Goal: Task Accomplishment & Management: Manage account settings

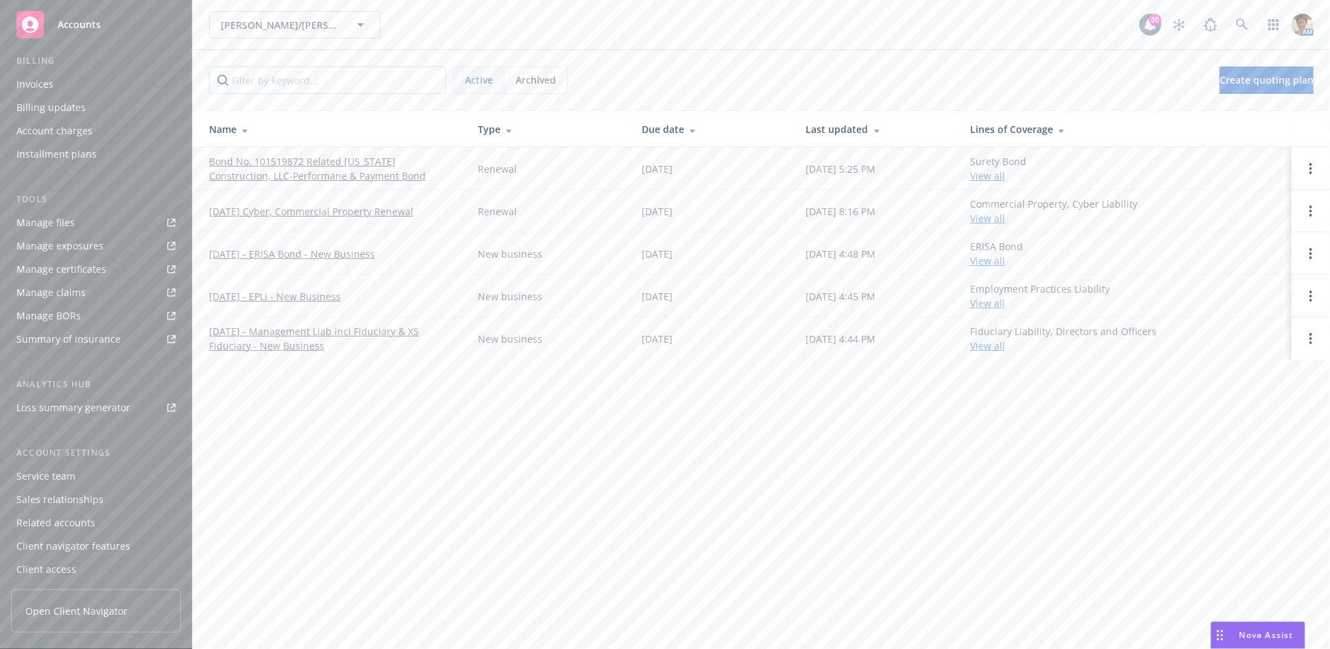
scroll to position [266, 0]
click at [53, 477] on div "Service team" at bounding box center [45, 476] width 59 height 22
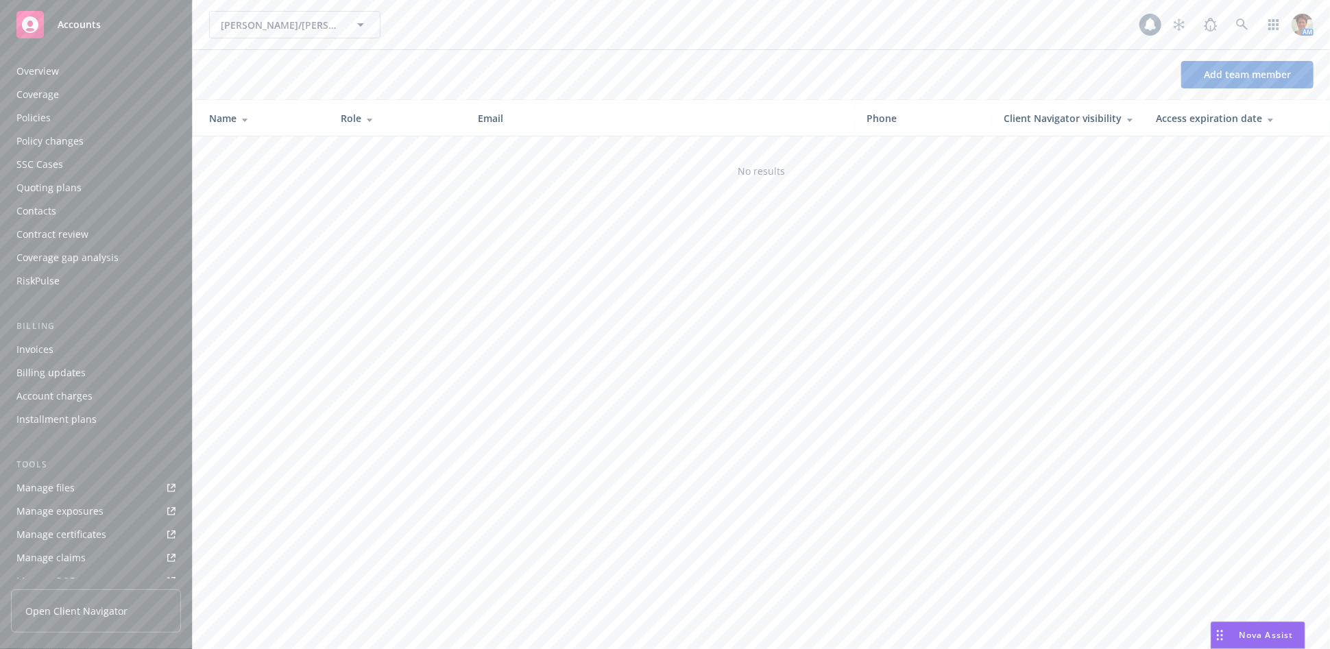
scroll to position [266, 0]
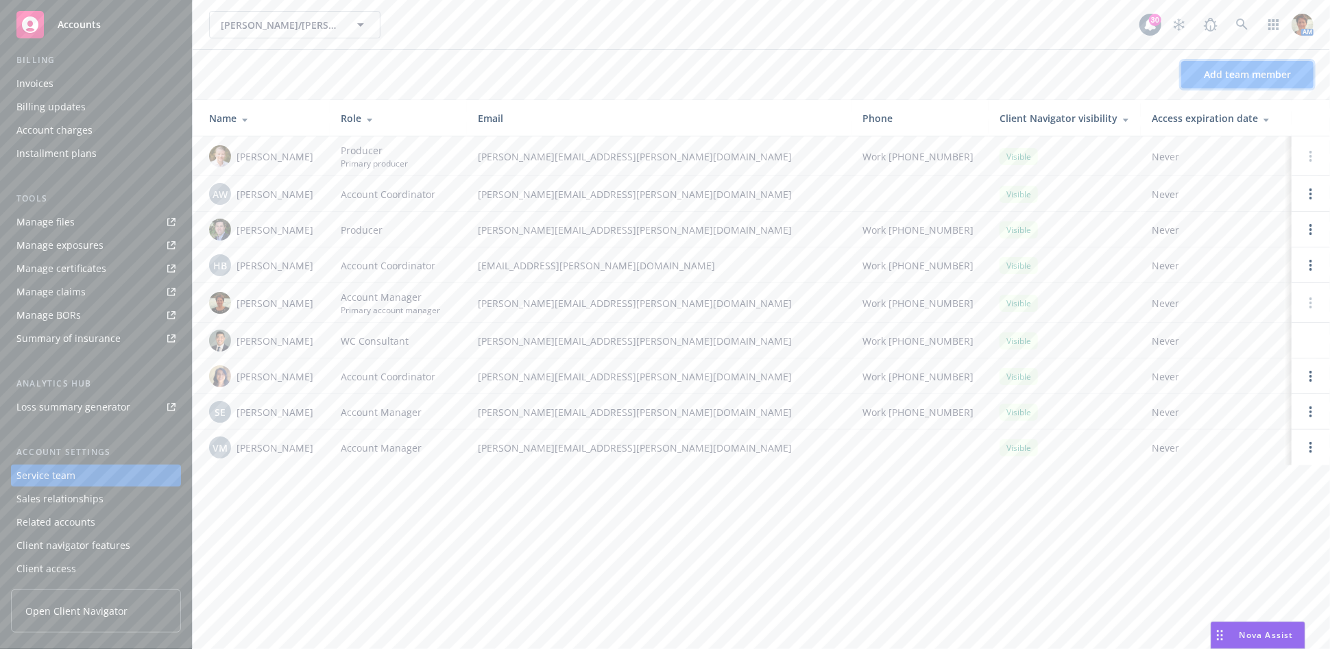
click at [1240, 76] on span "Add team member" at bounding box center [1247, 74] width 87 height 13
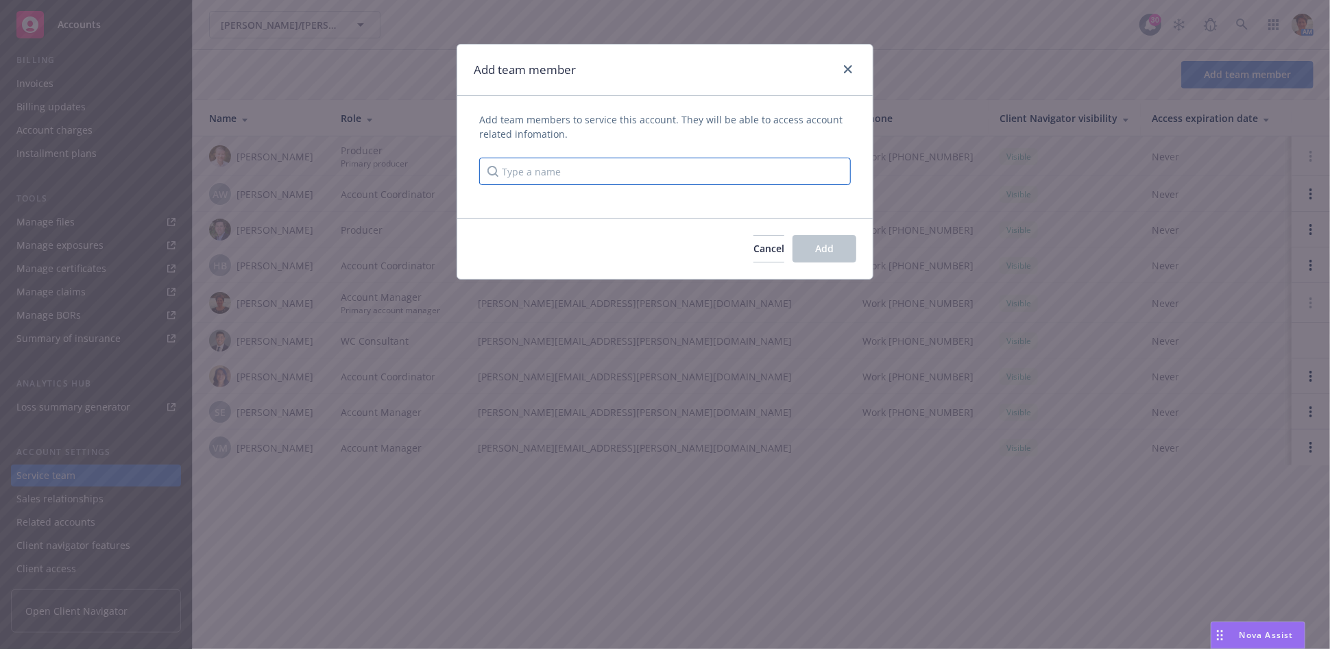
click at [572, 171] on input "Type a name" at bounding box center [665, 171] width 372 height 27
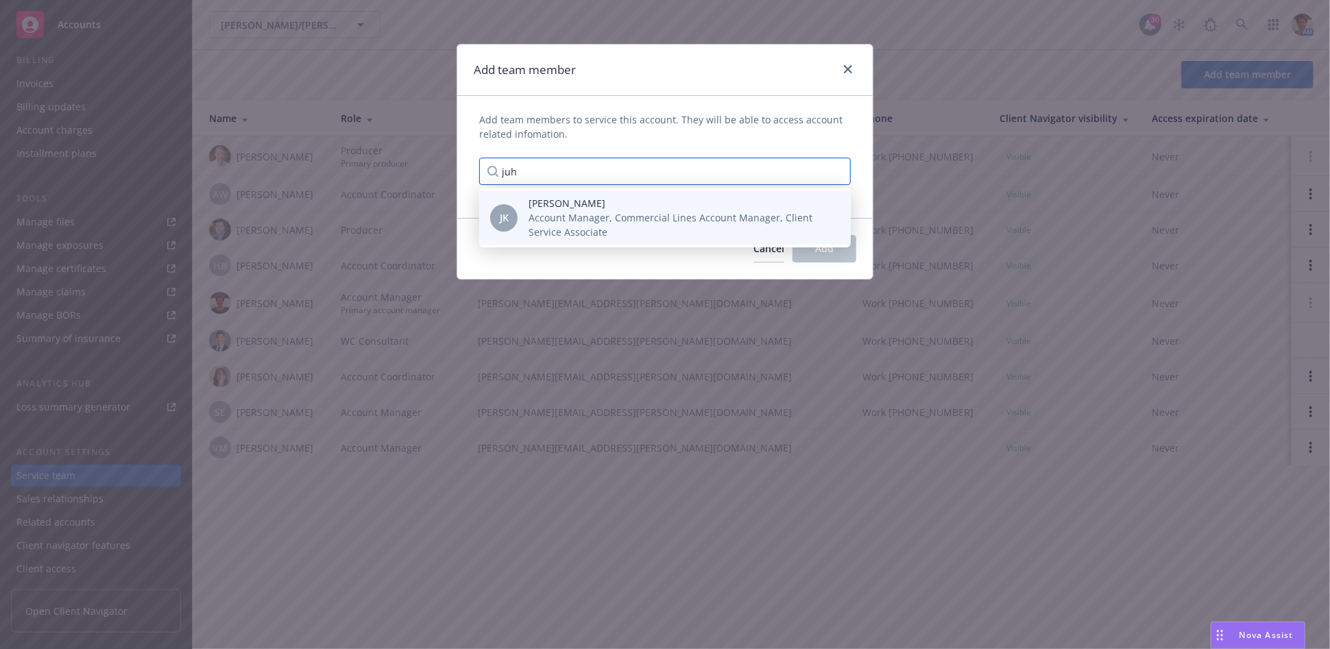
type input "juh"
click at [552, 223] on span "Account Manager, Commercial Lines Account Manager, Client Service Associate" at bounding box center [678, 224] width 300 height 29
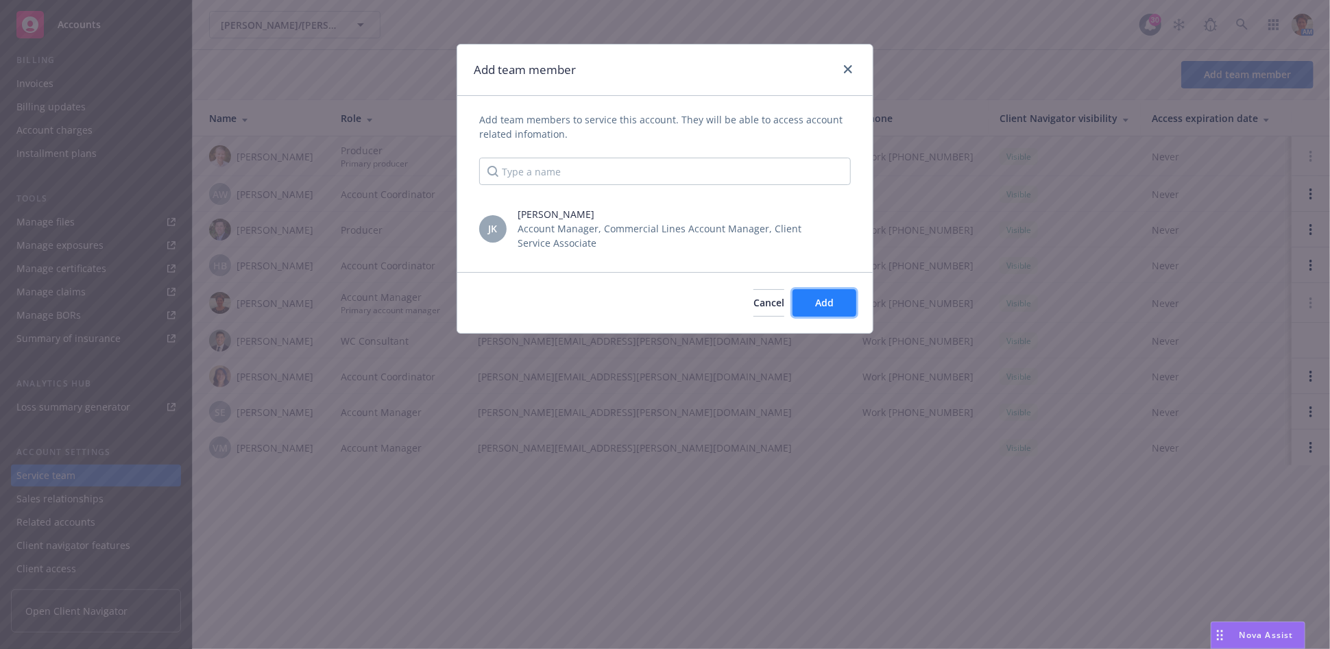
click at [813, 300] on button "Add" at bounding box center [824, 302] width 64 height 27
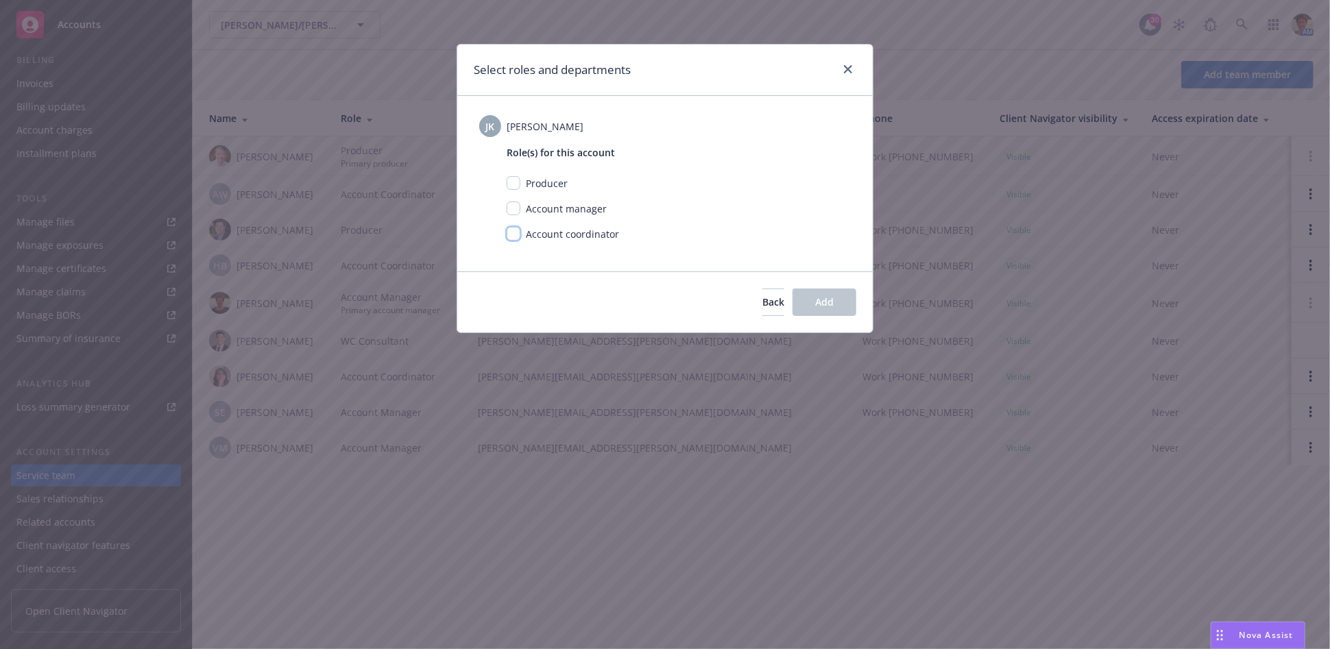
click at [519, 232] on input "checkbox" at bounding box center [514, 234] width 14 height 14
checkbox input "true"
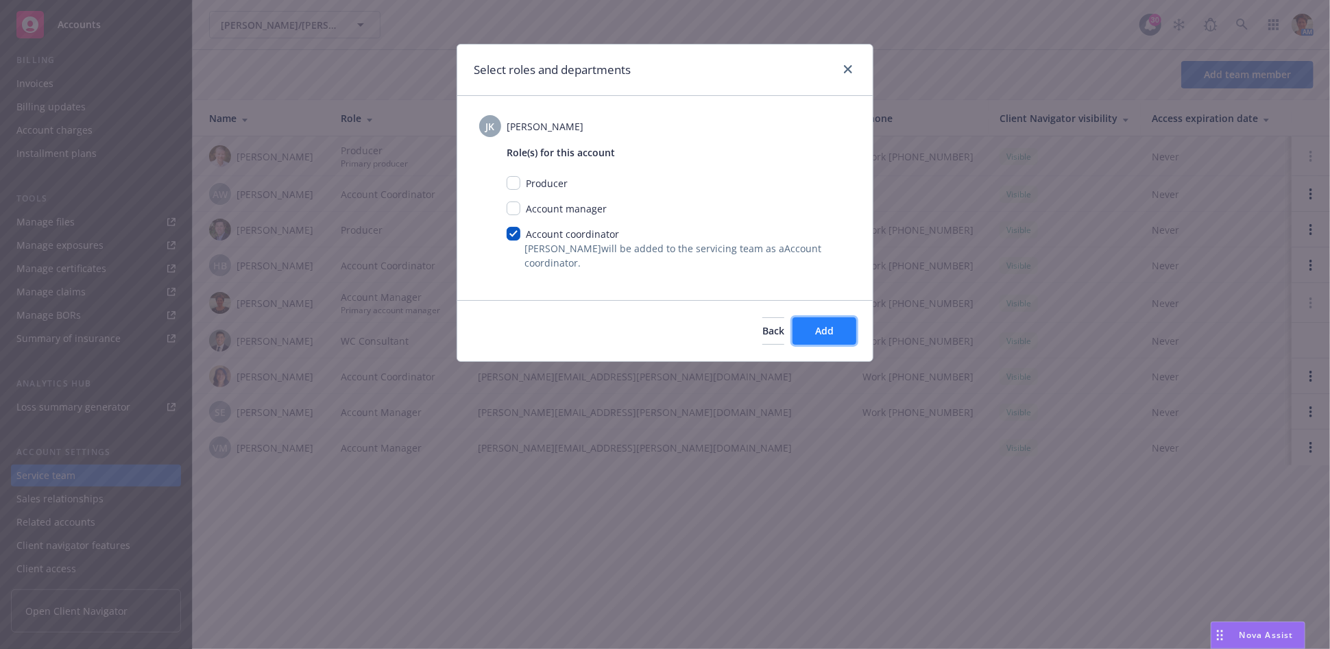
click at [835, 326] on button "Add" at bounding box center [824, 330] width 64 height 27
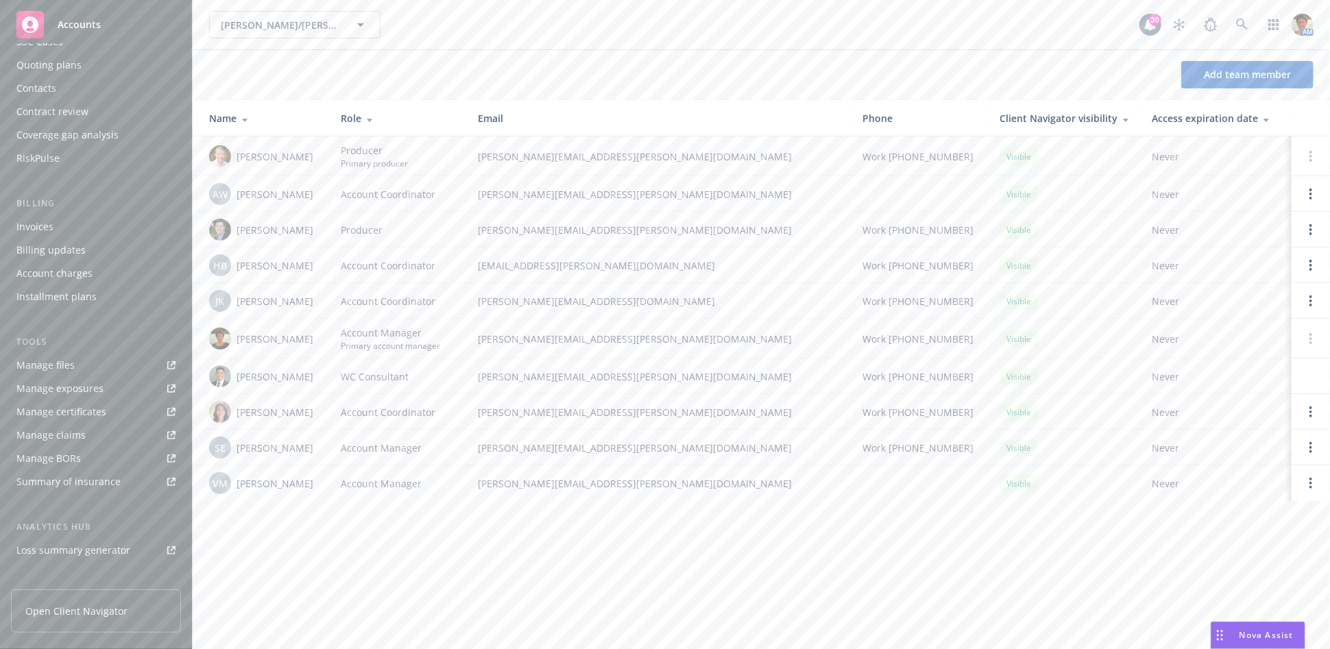
scroll to position [0, 0]
click at [62, 72] on div "Overview" at bounding box center [95, 71] width 159 height 22
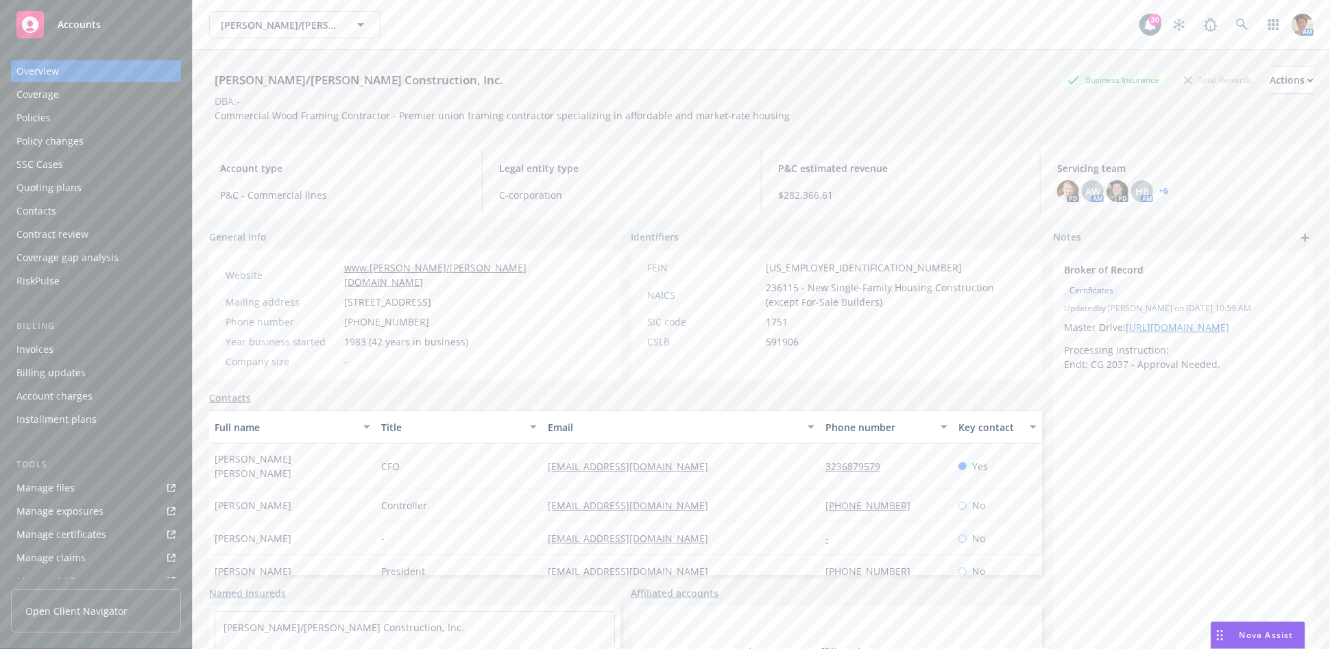
click at [59, 184] on div "Quoting plans" at bounding box center [48, 188] width 65 height 22
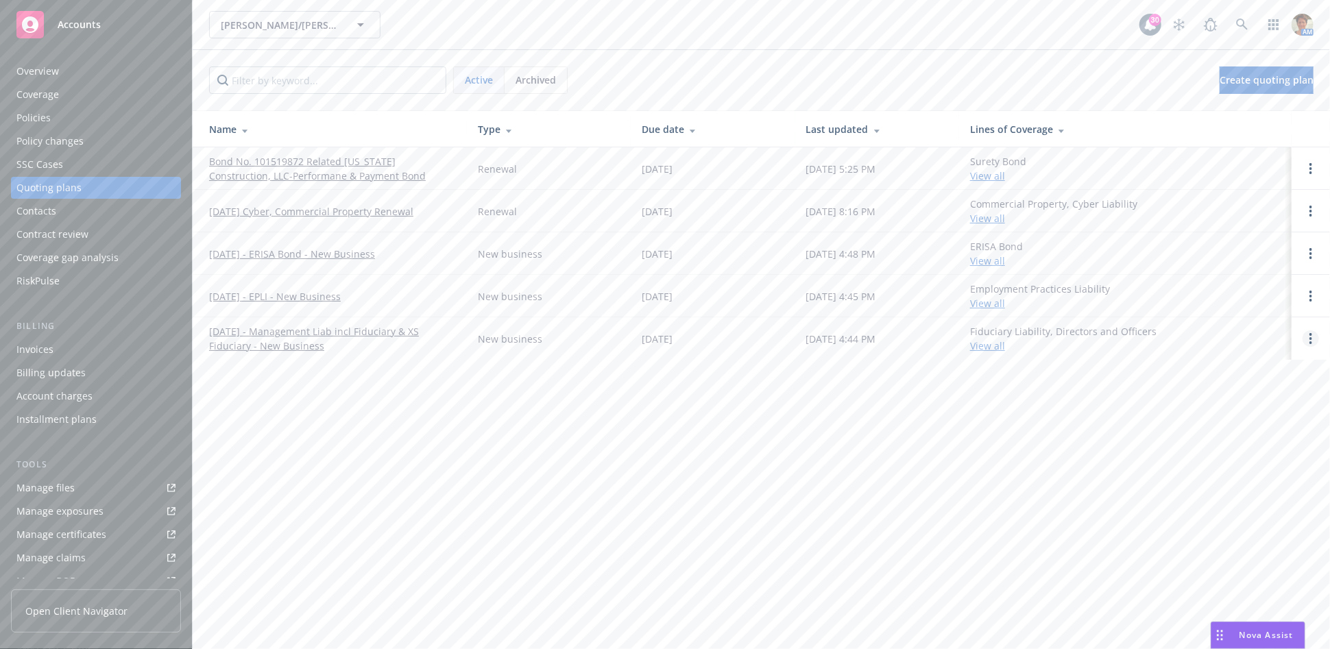
click at [1309, 334] on icon "Open options" at bounding box center [1310, 338] width 3 height 11
click at [1269, 239] on span "Copy logging email" at bounding box center [1240, 245] width 120 height 13
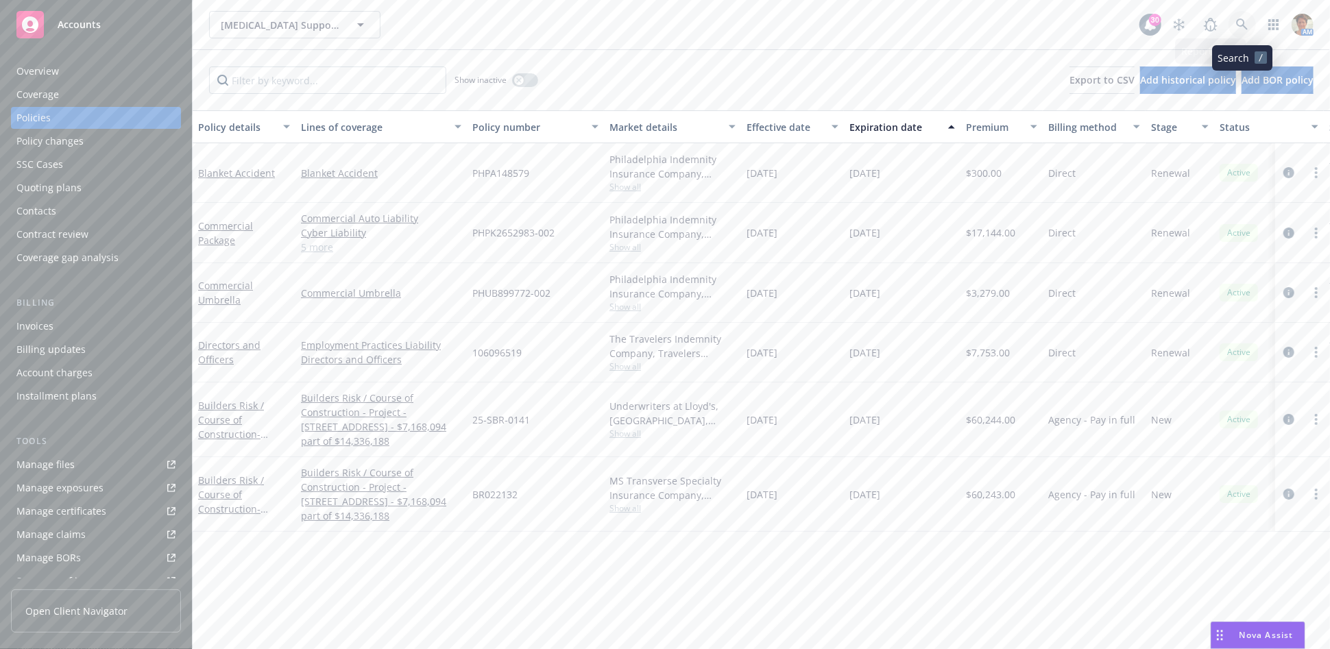
drag, startPoint x: 0, startPoint y: 0, endPoint x: 1241, endPoint y: 26, distance: 1240.9
click at [1241, 26] on icon at bounding box center [1242, 25] width 12 height 12
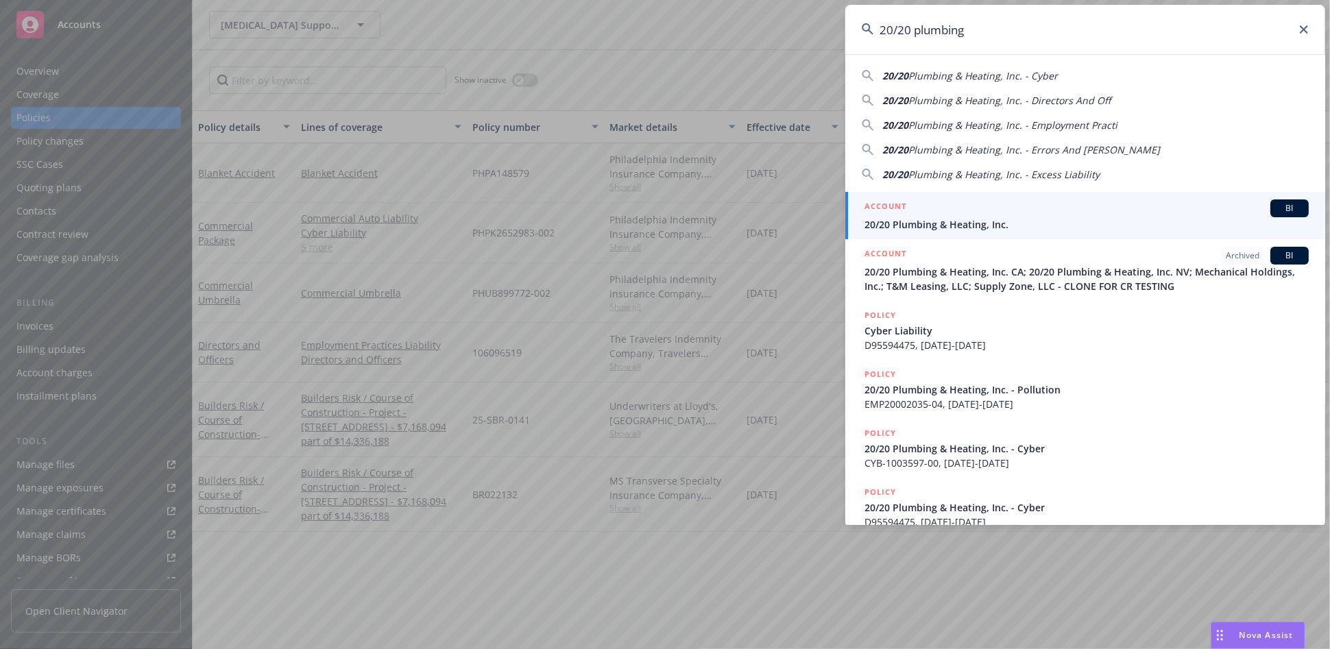
type input "20/20 plumbing"
click at [943, 207] on div "ACCOUNT BI" at bounding box center [1086, 208] width 444 height 18
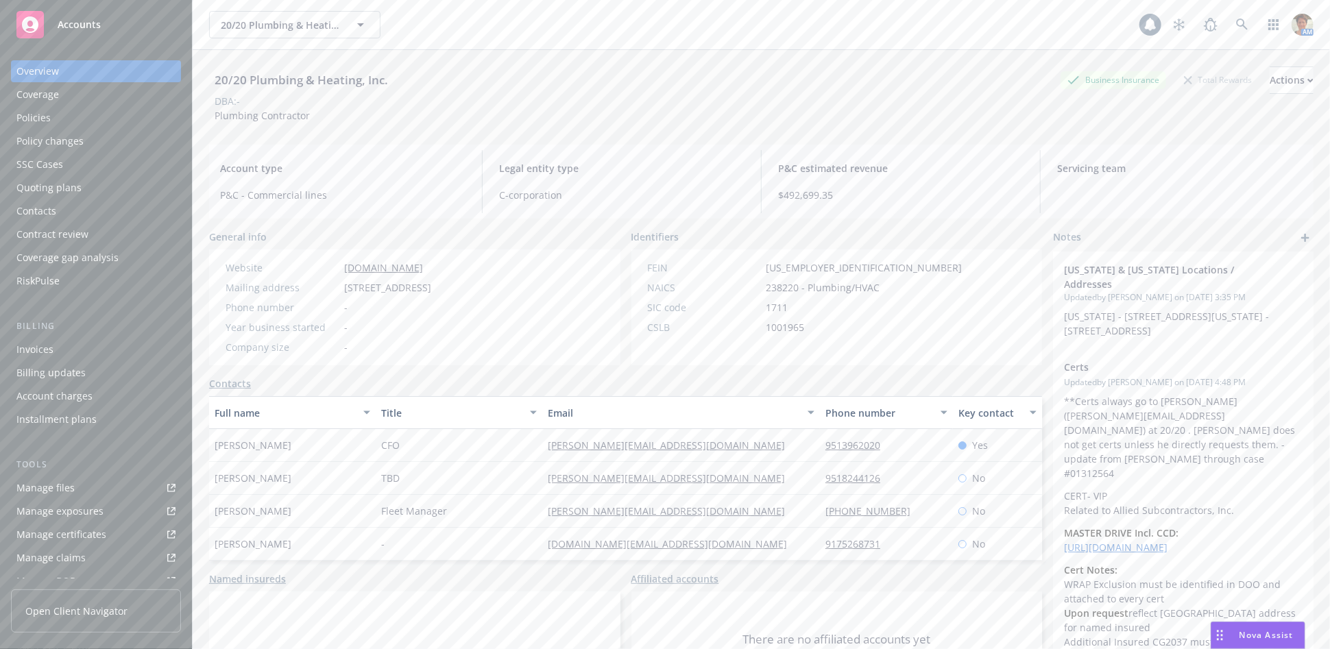
scroll to position [266, 0]
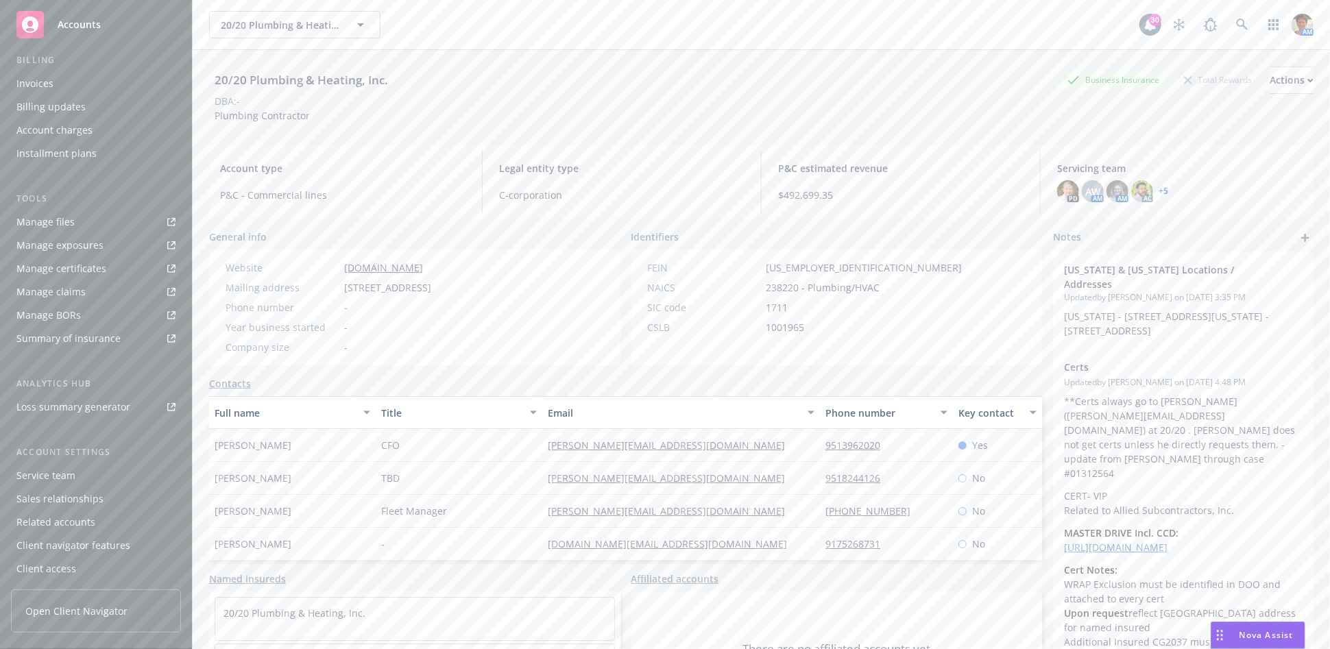
click at [73, 482] on div "Service team" at bounding box center [45, 476] width 59 height 22
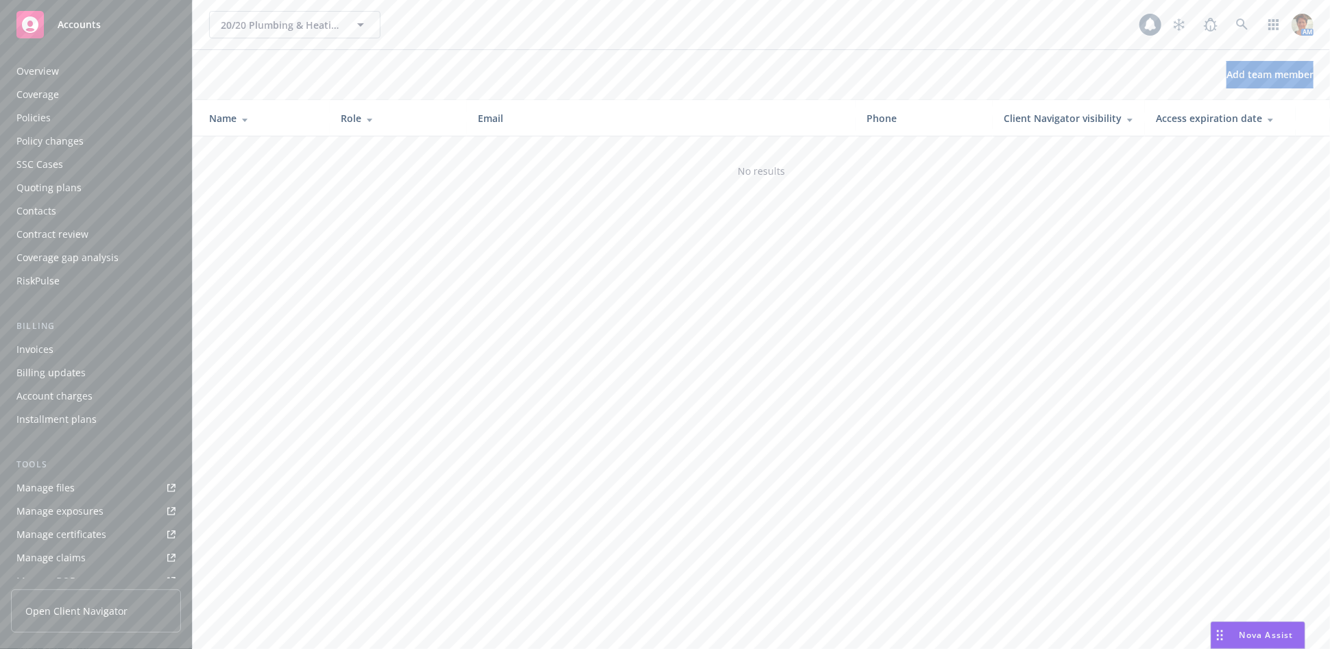
scroll to position [266, 0]
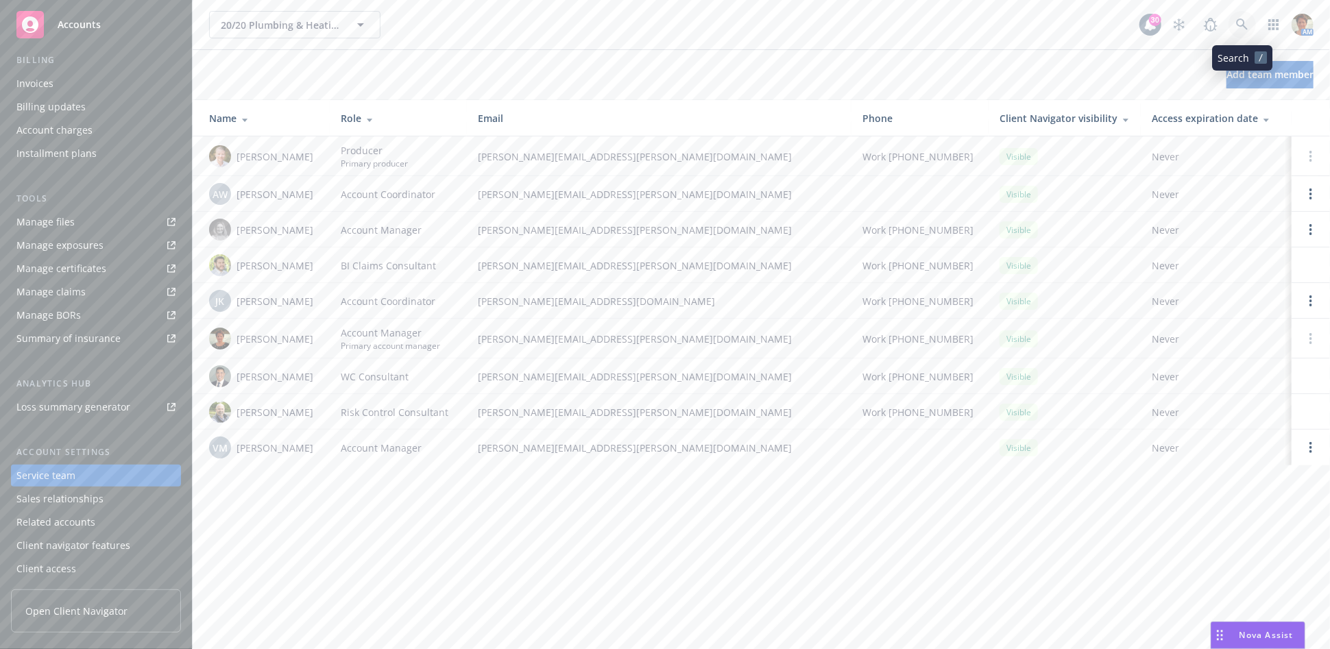
click at [1235, 29] on link at bounding box center [1241, 24] width 27 height 27
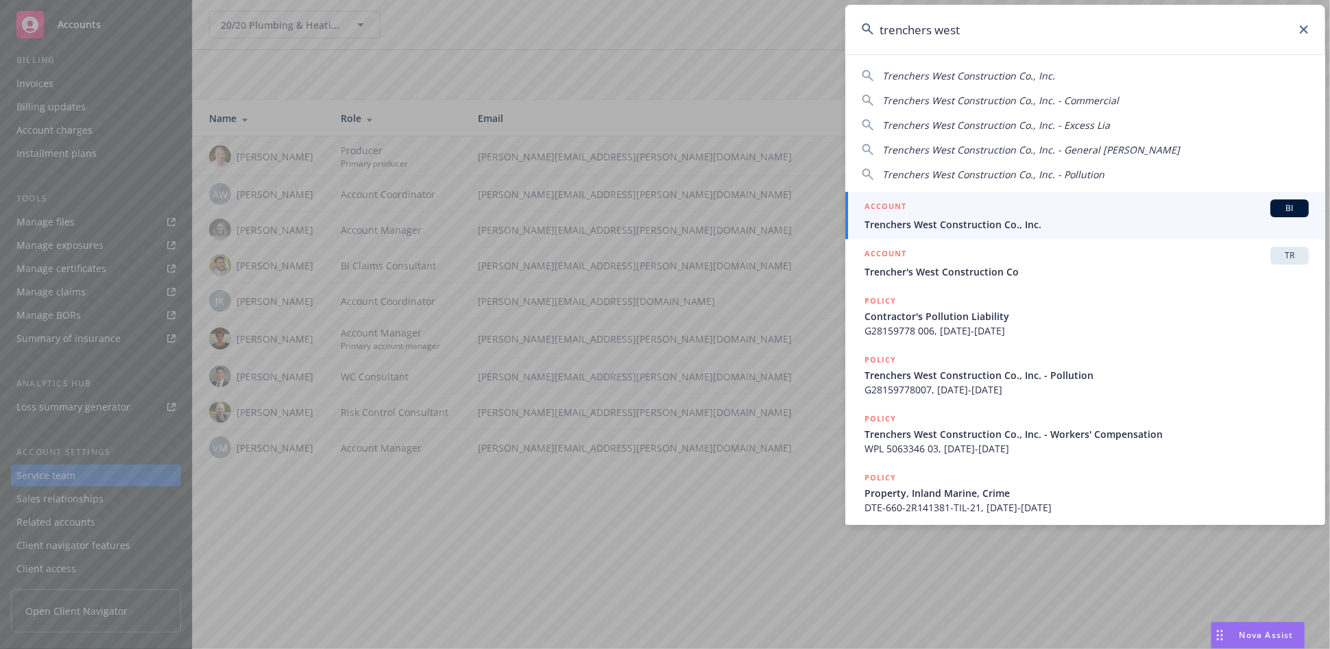
type input "trenchers west"
click at [920, 217] on span "Trenchers West Construction Co., Inc." at bounding box center [1086, 224] width 444 height 14
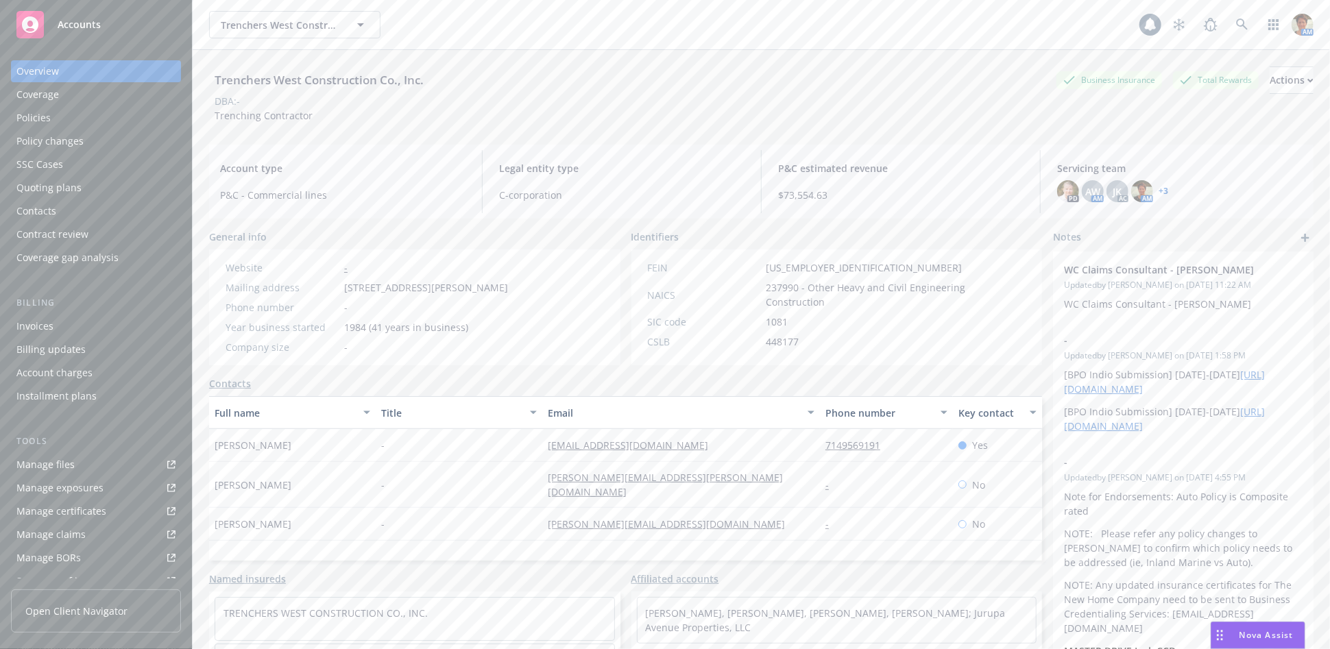
scroll to position [243, 0]
click at [66, 474] on div "Service team" at bounding box center [45, 476] width 59 height 22
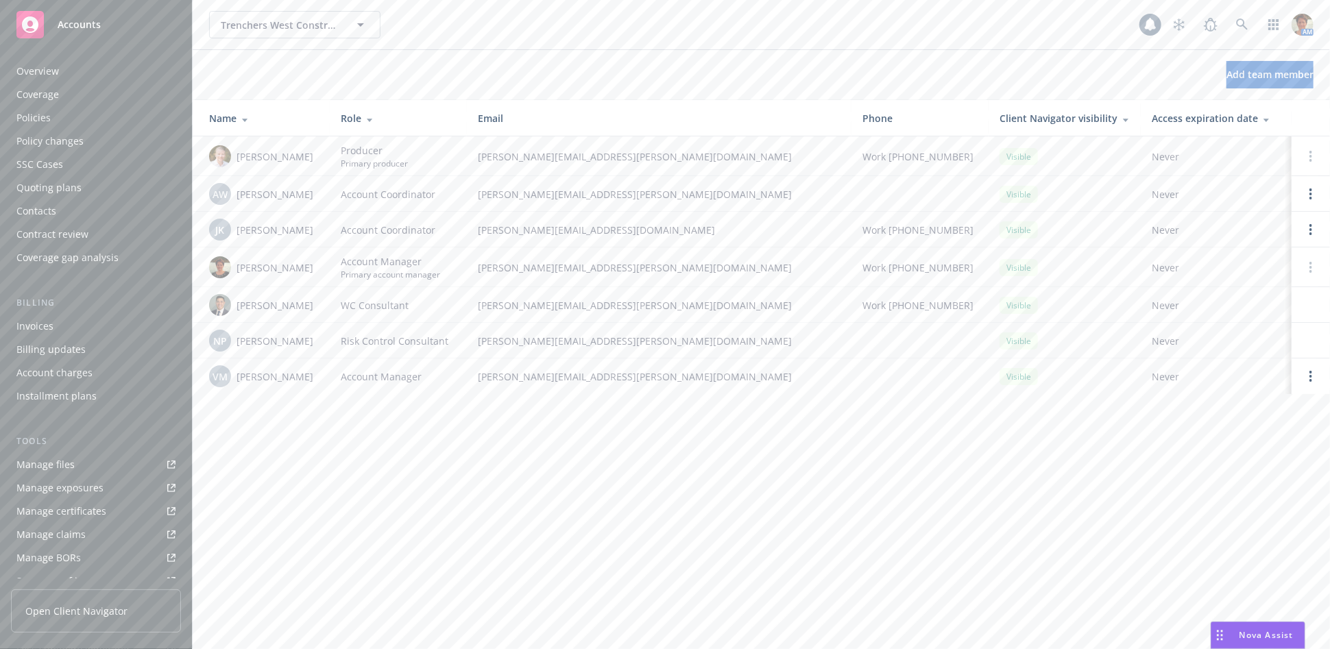
scroll to position [243, 0]
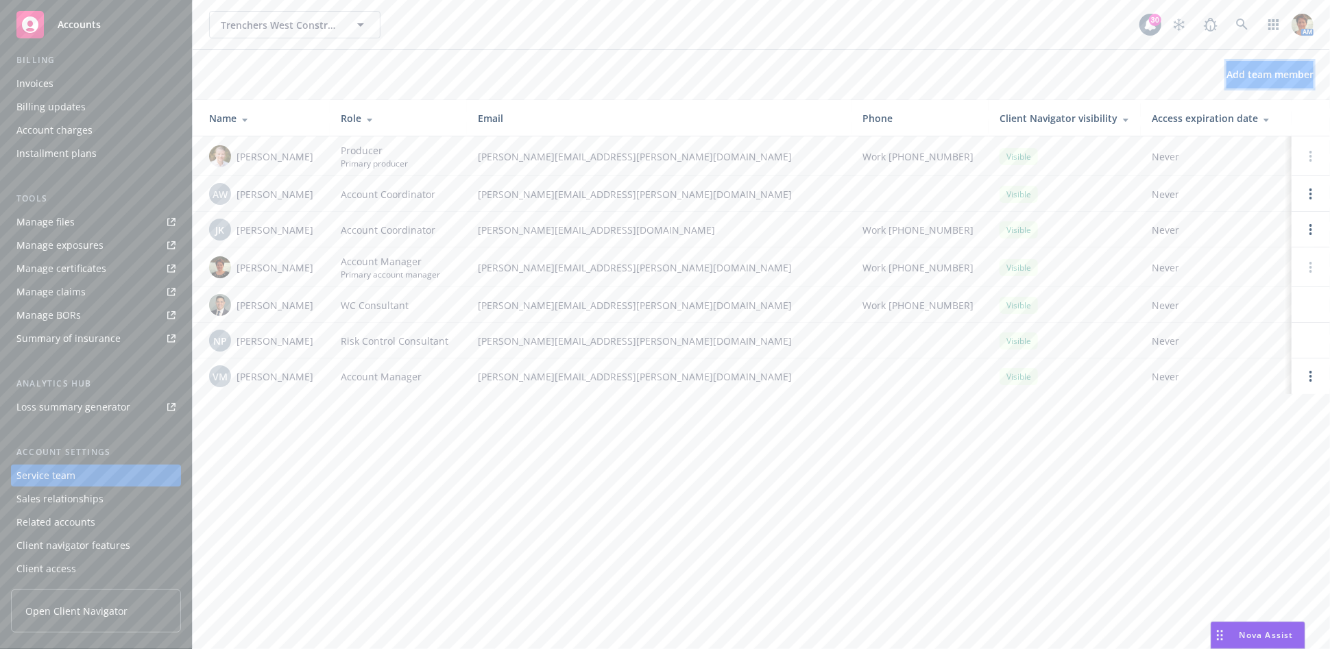
click at [1251, 81] on button "Add team member" at bounding box center [1269, 74] width 87 height 27
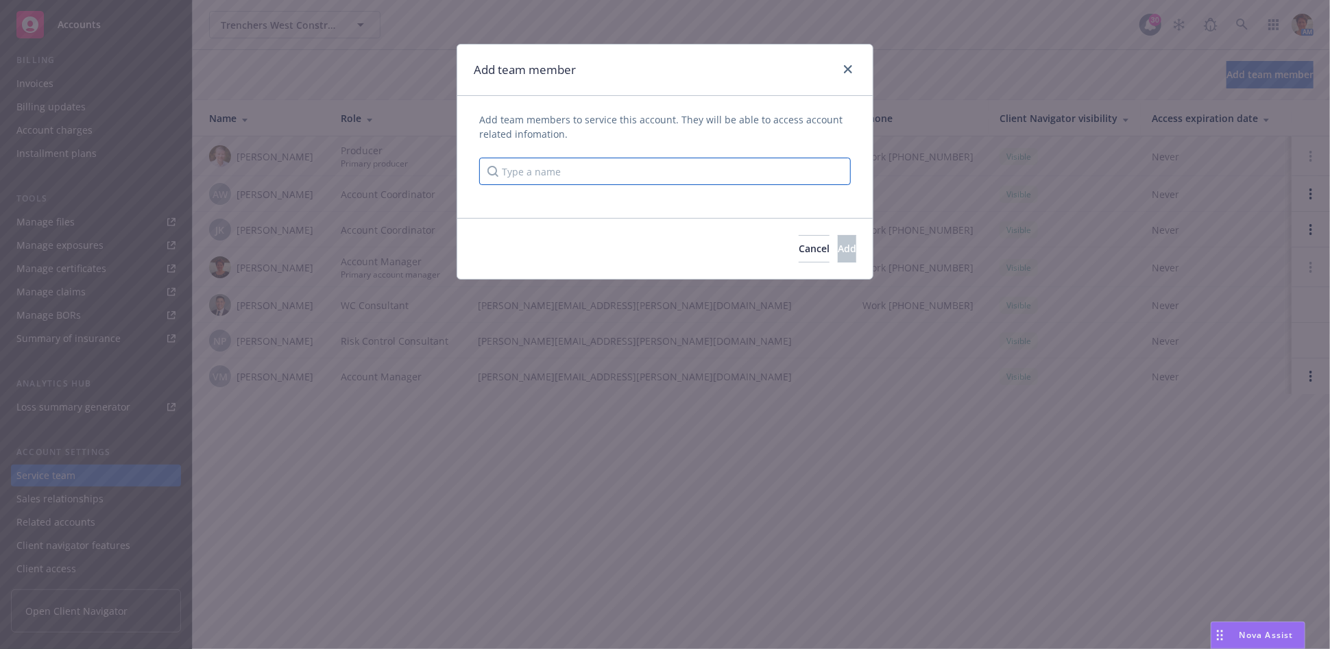
click at [600, 170] on input "Type a name" at bounding box center [665, 171] width 372 height 27
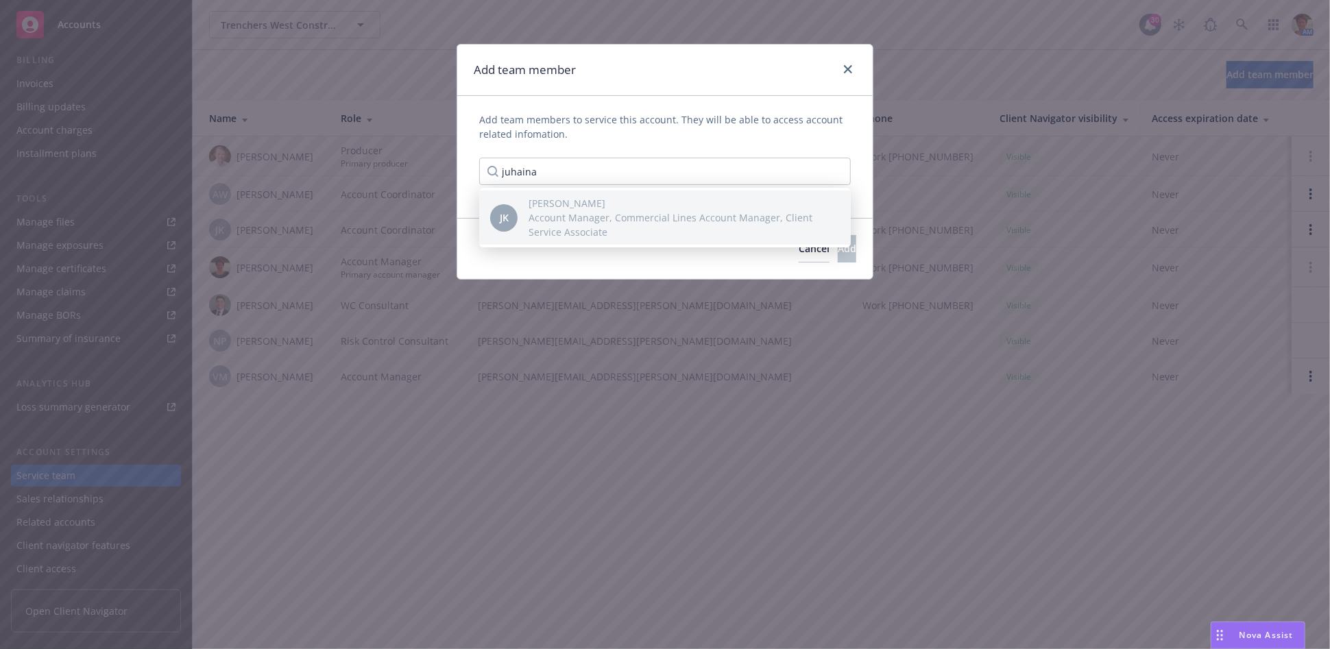
click at [587, 235] on span "Account Manager, Commercial Lines Account Manager, Client Service Associate" at bounding box center [678, 224] width 300 height 29
click at [563, 171] on input "juhaina" at bounding box center [665, 171] width 372 height 27
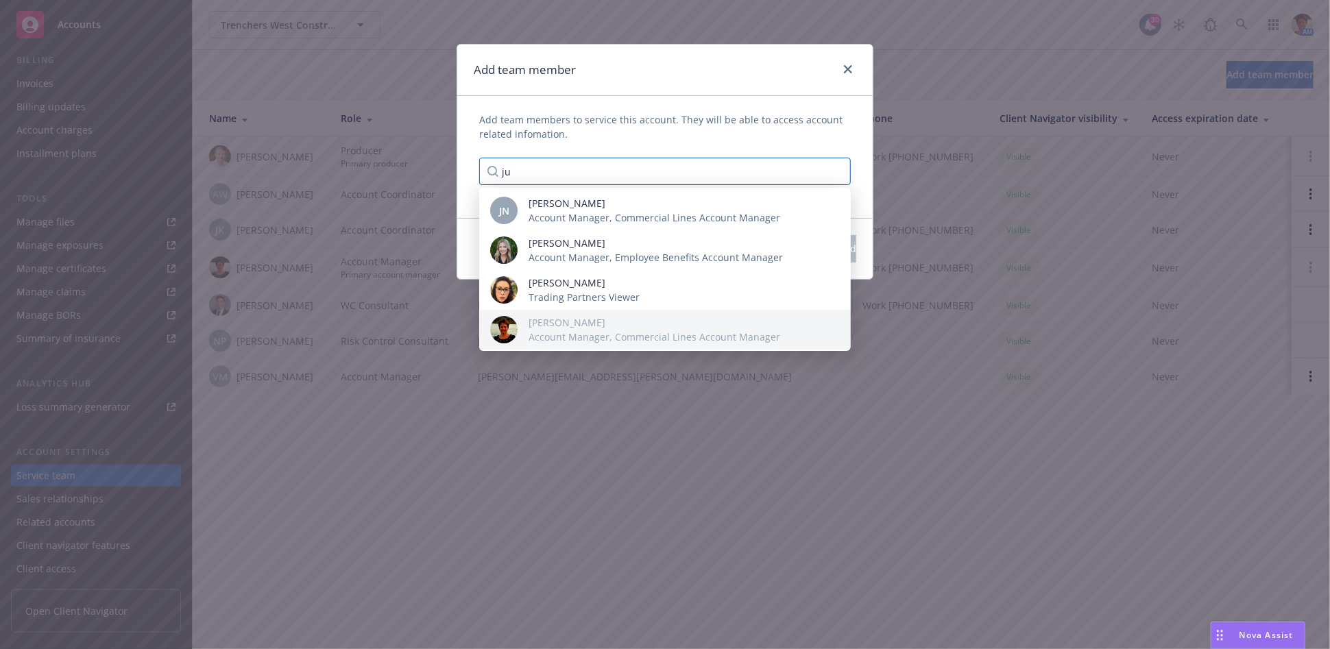
type input "ju"
click at [794, 508] on div "Add team member Add team members to service this account. They will be able to …" at bounding box center [665, 324] width 1330 height 649
click at [845, 73] on icon "close" at bounding box center [848, 69] width 8 height 8
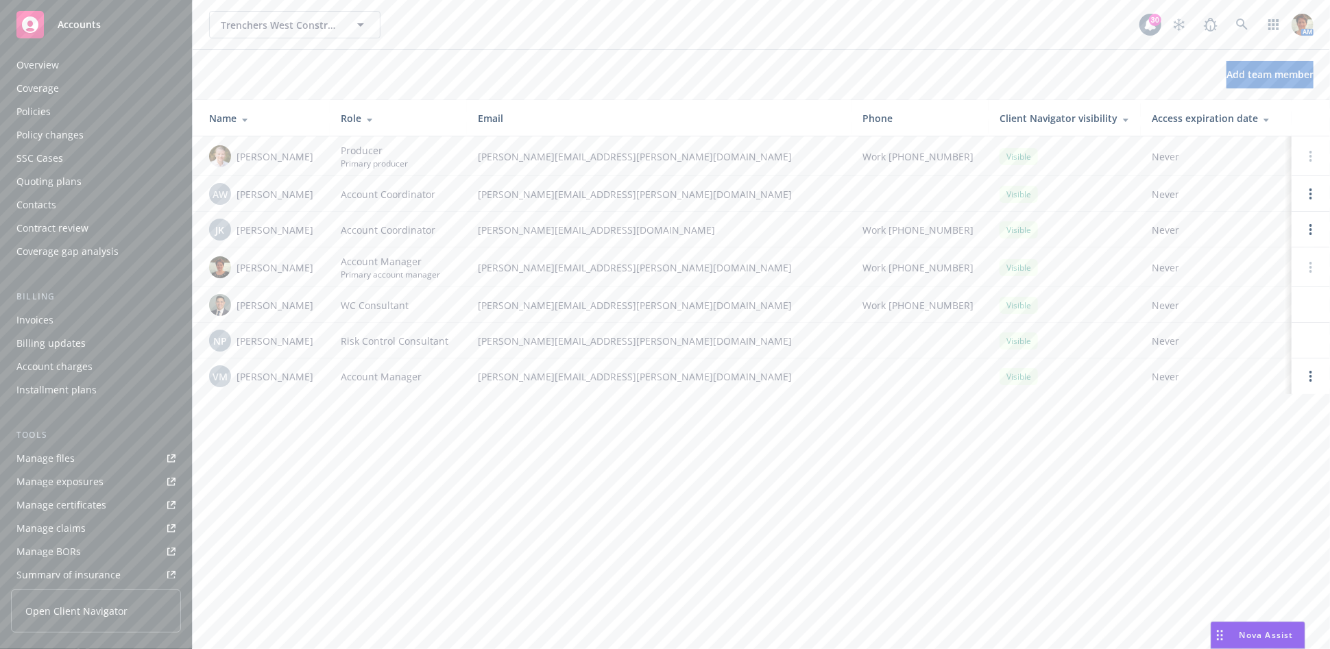
scroll to position [0, 0]
click at [59, 184] on div "Quoting plans" at bounding box center [48, 188] width 65 height 22
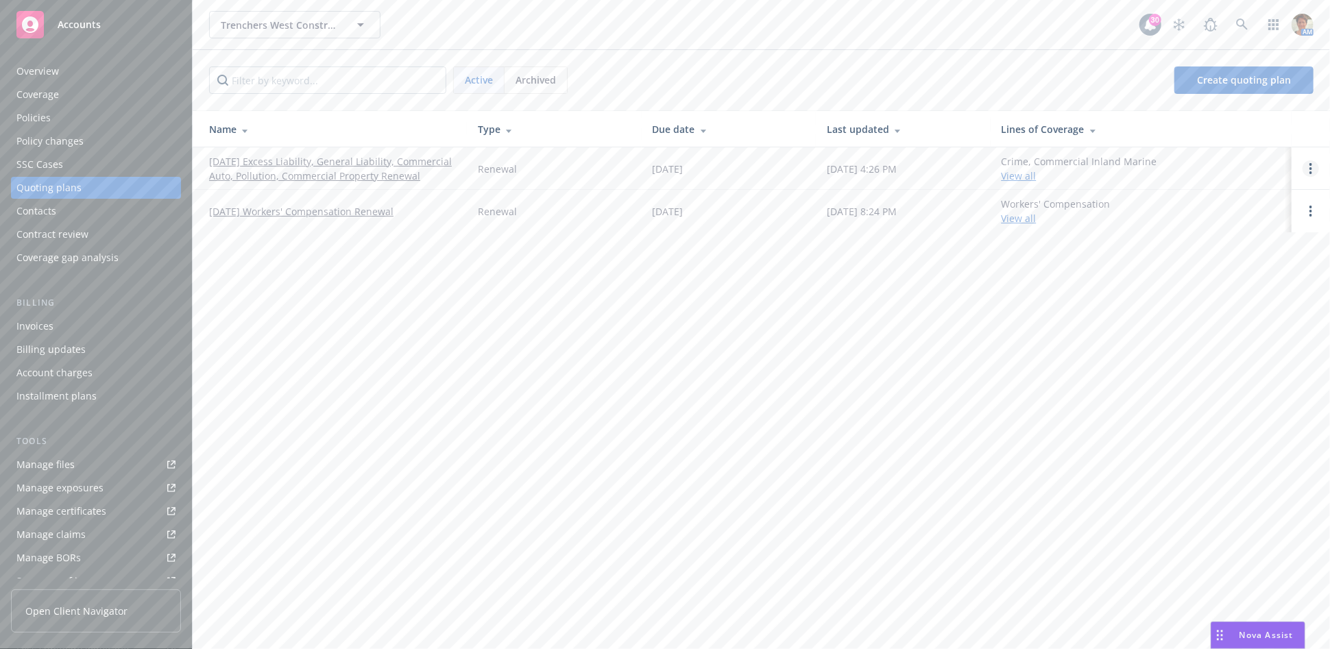
click at [1313, 170] on link "Open options" at bounding box center [1310, 168] width 16 height 16
drag, startPoint x: 1237, startPoint y: 72, endPoint x: 1204, endPoint y: 69, distance: 33.1
click at [1236, 72] on span "Copy logging email" at bounding box center [1240, 75] width 120 height 13
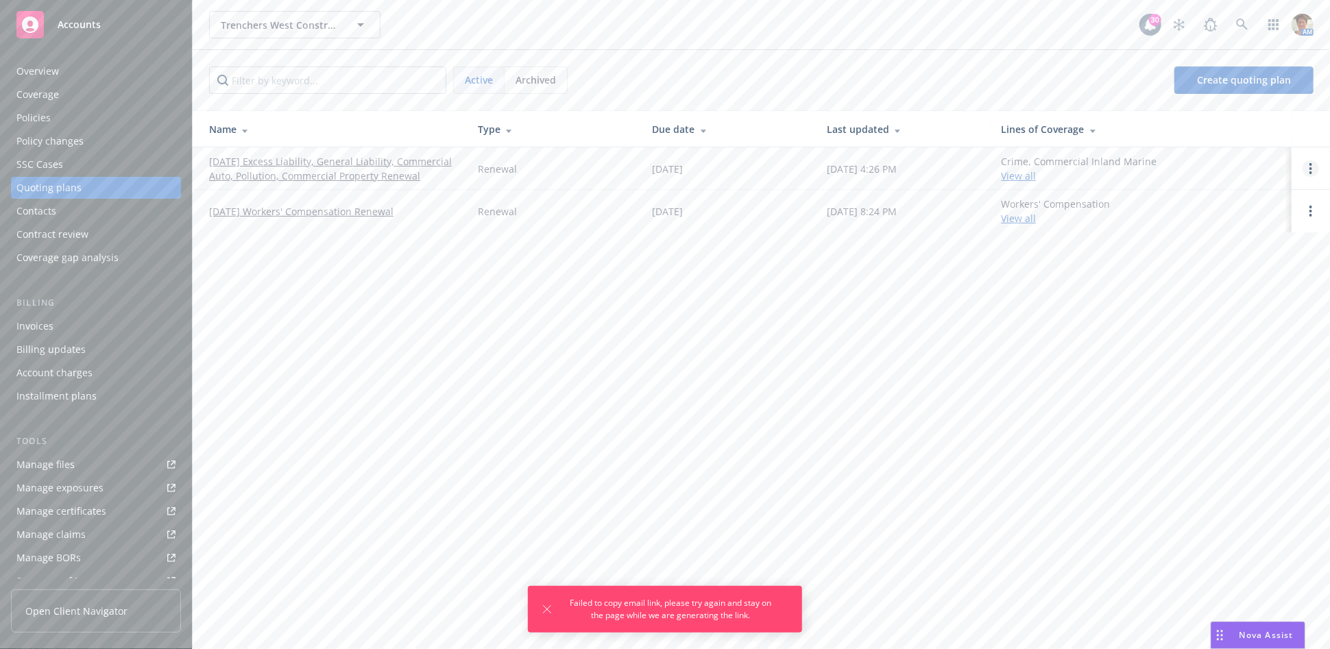
click at [1311, 169] on circle "Open options" at bounding box center [1310, 168] width 3 height 3
click at [1252, 82] on link "Copy logging email" at bounding box center [1240, 75] width 120 height 27
